Goal: Communication & Community: Participate in discussion

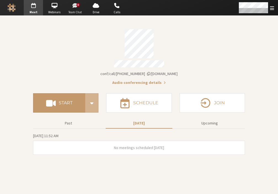
click at [75, 6] on span "button" at bounding box center [75, 5] width 19 height 9
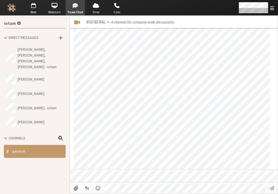
scroll to position [595, 0]
click at [35, 9] on span "button" at bounding box center [33, 5] width 19 height 9
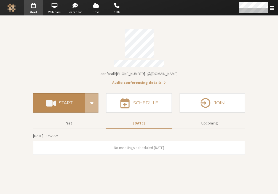
click at [68, 101] on h4 "Start" at bounding box center [66, 103] width 14 height 4
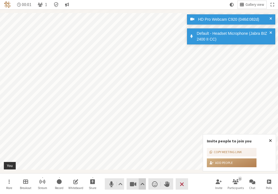
click at [141, 184] on span "Video setting" at bounding box center [143, 184] width 4 height 8
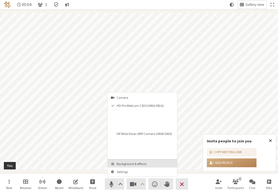
click at [125, 164] on span "Background & effects" at bounding box center [146, 164] width 58 height 4
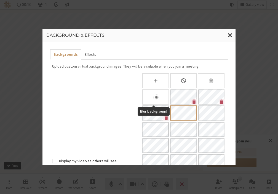
click at [155, 99] on icon "Blur background" at bounding box center [156, 97] width 8 height 8
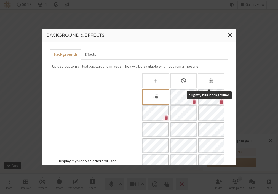
click at [211, 78] on icon "Slightly blur background" at bounding box center [211, 81] width 6 height 6
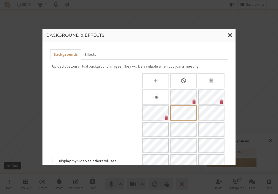
click at [186, 78] on div "None" at bounding box center [183, 80] width 27 height 15
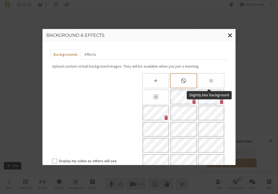
click at [204, 78] on div "Slightly blur background" at bounding box center [211, 80] width 27 height 15
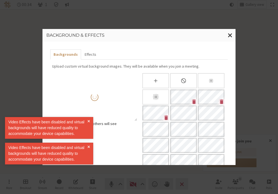
checkbox input "true"
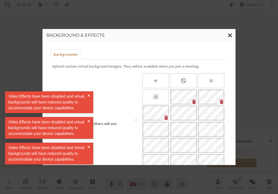
click at [257, 133] on div "Background & effects Backgrounds Upload custom virtual background images. They …" at bounding box center [139, 97] width 278 height 194
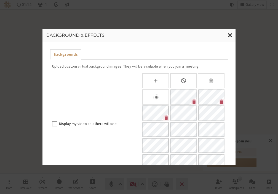
click at [230, 37] on span "Close modal" at bounding box center [230, 35] width 5 height 7
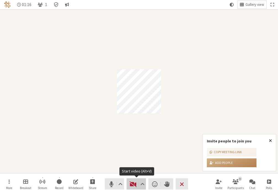
click at [131, 188] on button "Video" at bounding box center [136, 183] width 19 height 11
click at [143, 188] on button "Video setting" at bounding box center [142, 183] width 7 height 11
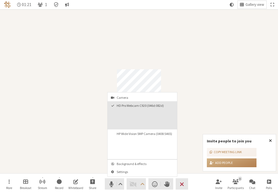
click at [150, 120] on video "HD Pro Webcam C920 (046d:082d)" at bounding box center [157, 119] width 36 height 18
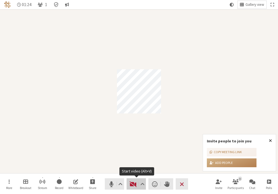
click at [135, 186] on span "Start video (Alt+V)" at bounding box center [133, 184] width 8 height 8
click at [201, 101] on div "Participant" at bounding box center [139, 91] width 278 height 164
click at [132, 188] on button "Video" at bounding box center [136, 183] width 19 height 11
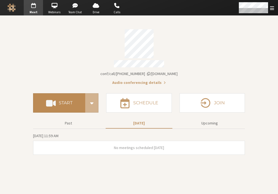
click at [60, 103] on h4 "Start" at bounding box center [66, 103] width 14 height 4
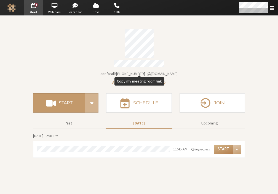
click at [130, 72] on span "iotum.callbridge.rocks/conf/call/2659697" at bounding box center [138, 73] width 77 height 5
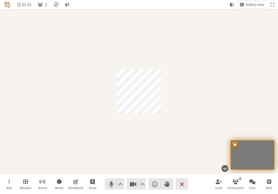
drag, startPoint x: 180, startPoint y: 55, endPoint x: 181, endPoint y: 47, distance: 8.7
click at [180, 55] on div "Participant" at bounding box center [139, 91] width 278 height 164
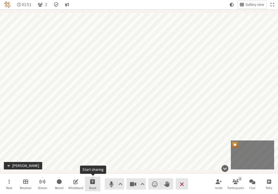
click at [96, 184] on button "Share" at bounding box center [92, 184] width 15 height 15
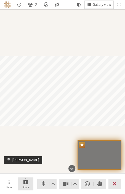
click at [26, 184] on span "Start sharing" at bounding box center [25, 182] width 4 height 6
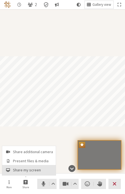
click at [30, 170] on span "Share my screen" at bounding box center [33, 170] width 40 height 4
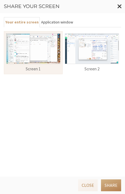
click at [63, 22] on button "Application window" at bounding box center [57, 22] width 35 height 10
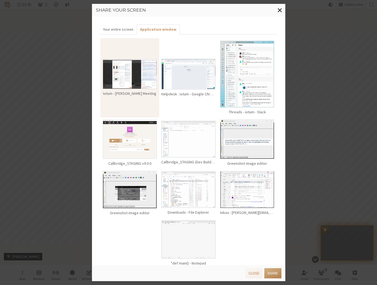
click at [139, 82] on img at bounding box center [130, 74] width 54 height 30
click at [269, 194] on button "Share" at bounding box center [272, 273] width 17 height 10
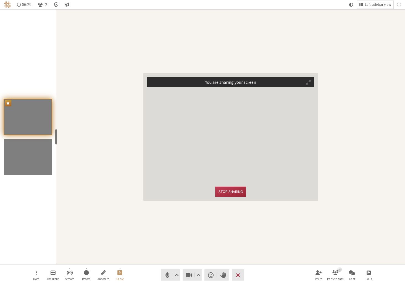
click at [278, 135] on div "You are sharing your screen Stop sharing" at bounding box center [230, 136] width 349 height 255
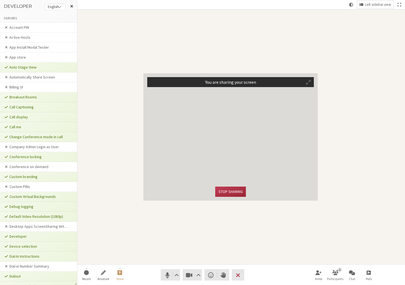
click at [72, 6] on span at bounding box center [71, 6] width 3 height 4
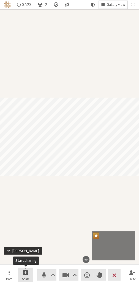
click at [24, 275] on span "Start sharing" at bounding box center [25, 272] width 5 height 6
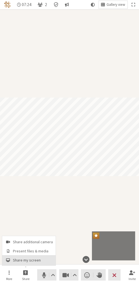
click at [28, 261] on span "Share my screen" at bounding box center [33, 260] width 40 height 4
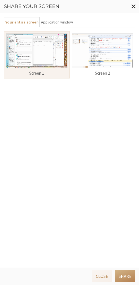
click at [44, 55] on img at bounding box center [37, 50] width 62 height 35
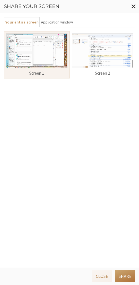
click at [128, 273] on button "Share" at bounding box center [125, 276] width 20 height 12
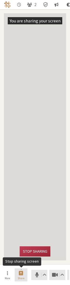
click at [21, 277] on span "Share" at bounding box center [21, 278] width 7 height 3
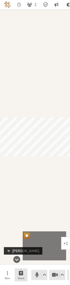
click at [19, 274] on span "Start sharing" at bounding box center [21, 273] width 4 height 6
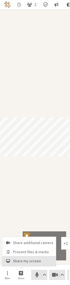
click at [21, 258] on button "Share my screen" at bounding box center [29, 261] width 54 height 10
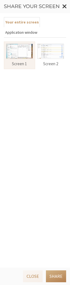
click at [28, 33] on button "Application window" at bounding box center [21, 32] width 35 height 10
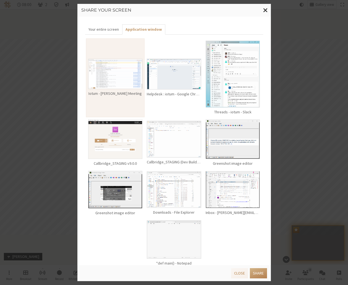
click at [115, 75] on img at bounding box center [115, 74] width 54 height 30
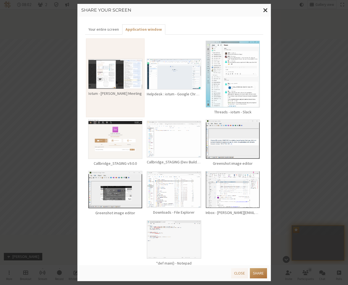
click at [139, 274] on button "Share" at bounding box center [258, 273] width 17 height 10
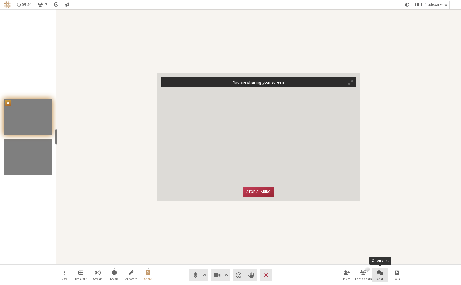
click at [139, 275] on span "Open chat" at bounding box center [380, 272] width 6 height 6
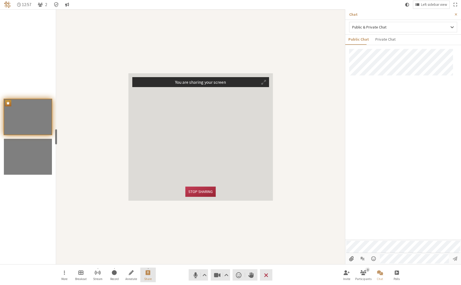
click at [139, 276] on button "Share" at bounding box center [147, 274] width 15 height 15
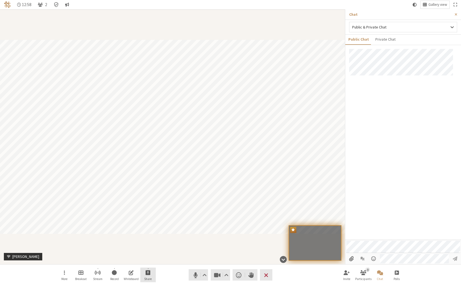
click at [139, 274] on span "Start sharing" at bounding box center [147, 272] width 5 height 6
click at [139, 260] on span "Share my screen" at bounding box center [152, 260] width 40 height 4
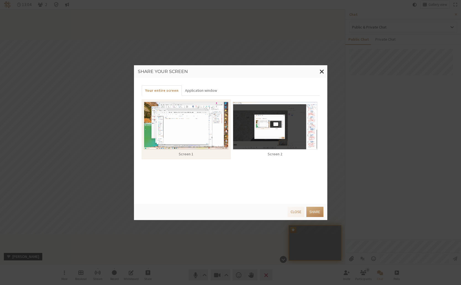
click at [139, 135] on img at bounding box center [186, 126] width 84 height 48
click at [139, 139] on img at bounding box center [186, 126] width 84 height 48
click at [139, 137] on img at bounding box center [275, 126] width 84 height 48
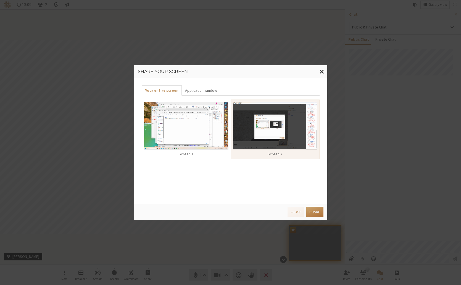
click at [139, 210] on button "Share" at bounding box center [314, 211] width 17 height 10
